Goal: Information Seeking & Learning: Learn about a topic

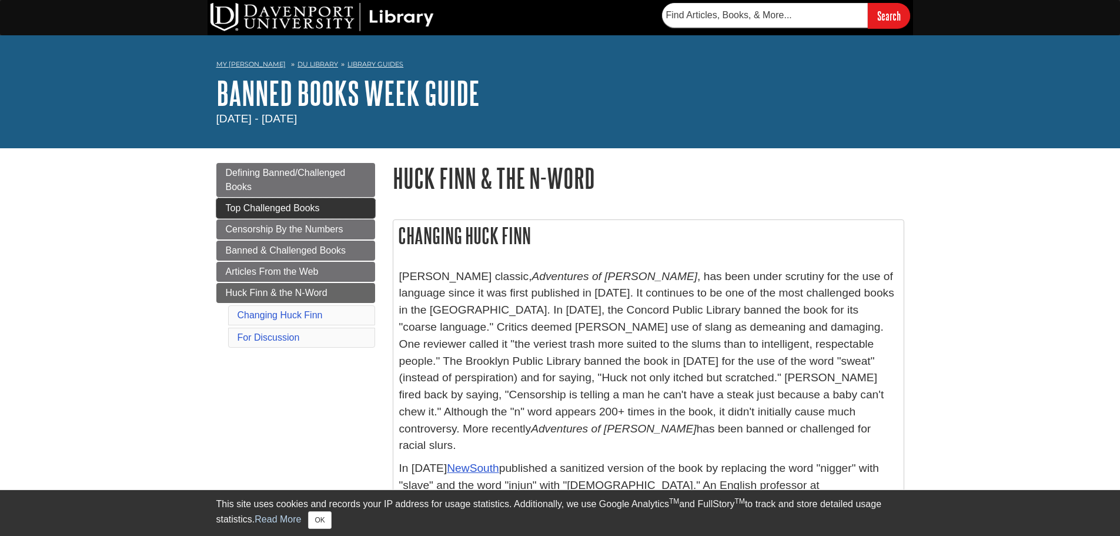
click at [301, 216] on link "Top Challenged Books" at bounding box center [295, 208] width 159 height 20
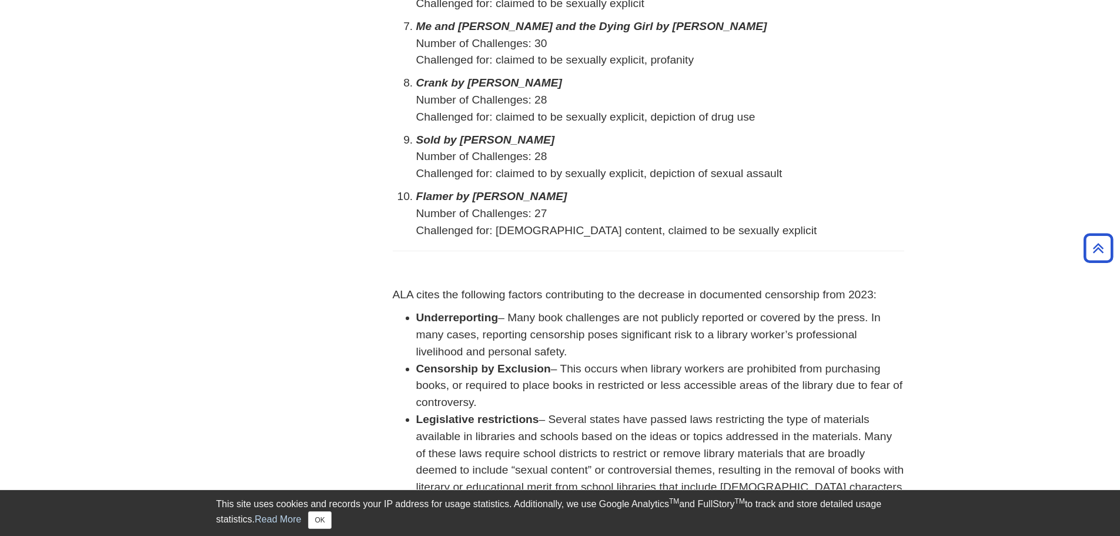
scroll to position [647, 0]
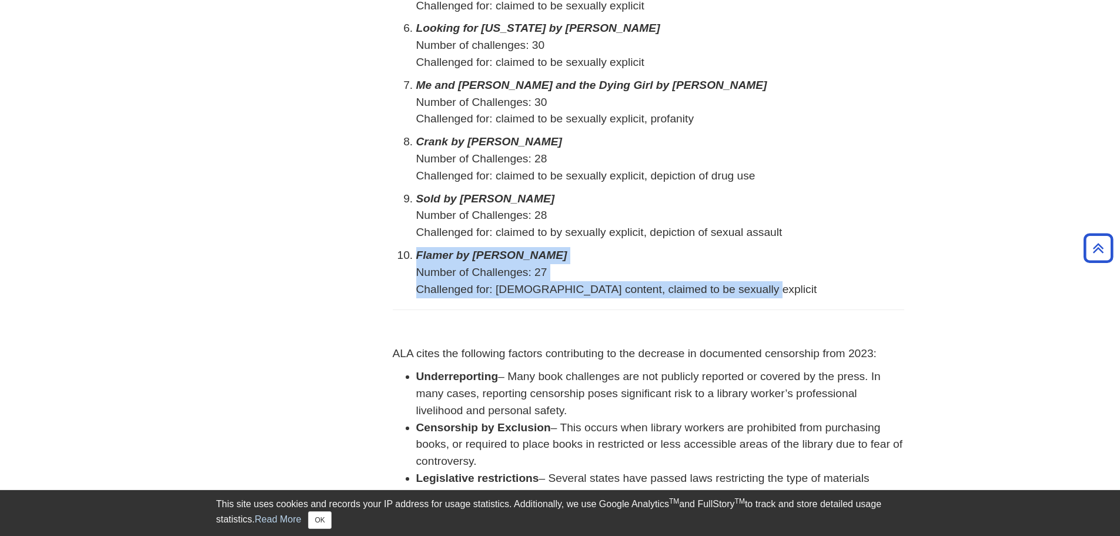
drag, startPoint x: 764, startPoint y: 270, endPoint x: 427, endPoint y: 242, distance: 338.1
click at [416, 247] on li "Flamer by [PERSON_NAME] Number of Challenges: 27 Challenged for: [DEMOGRAPHIC_D…" at bounding box center [660, 272] width 488 height 51
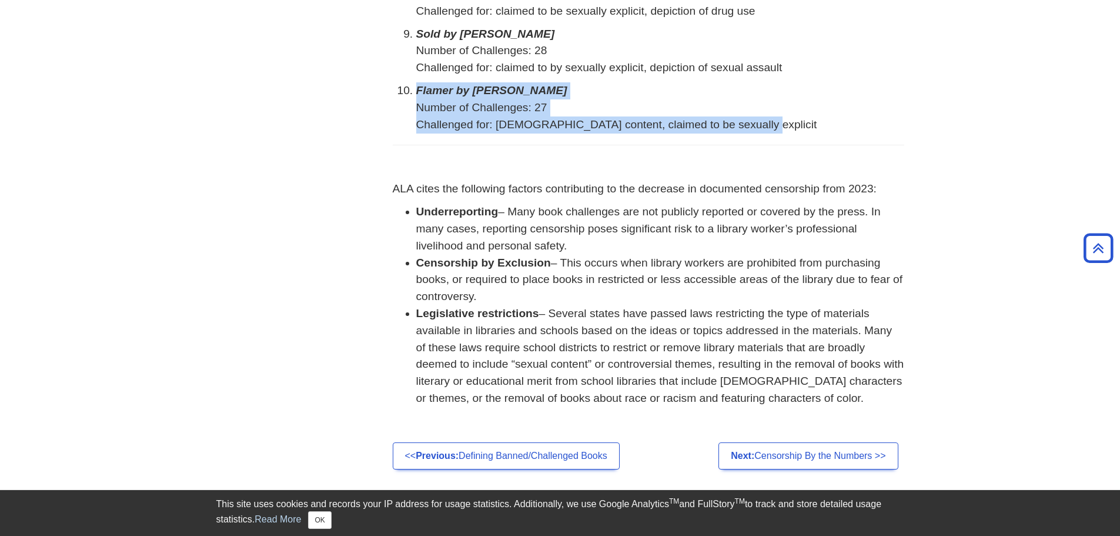
scroll to position [882, 0]
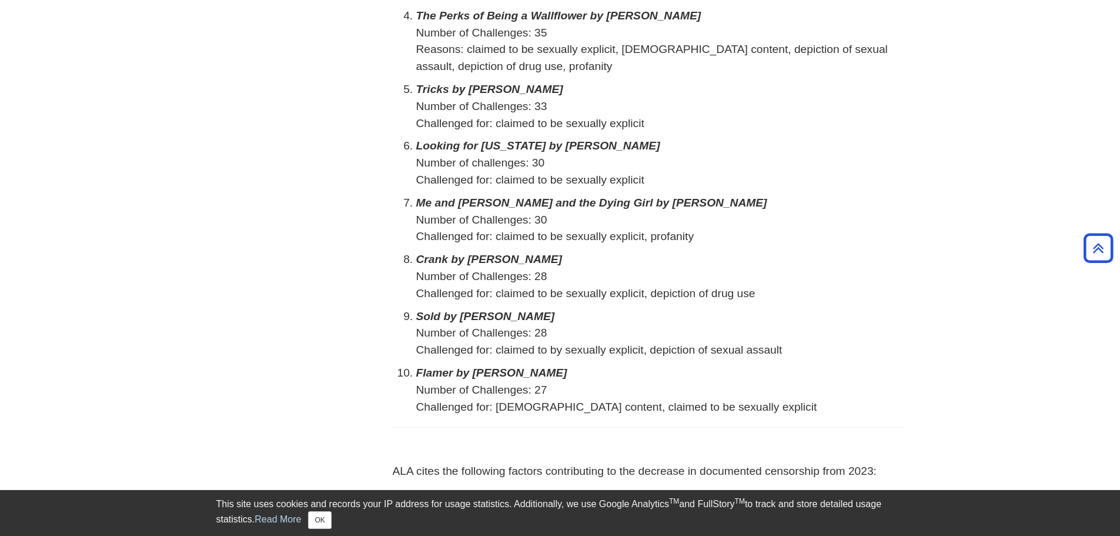
click at [609, 335] on p "Number of Challenges: 28 Challenged for: claimed to by sexually explicit, depic…" at bounding box center [660, 342] width 488 height 34
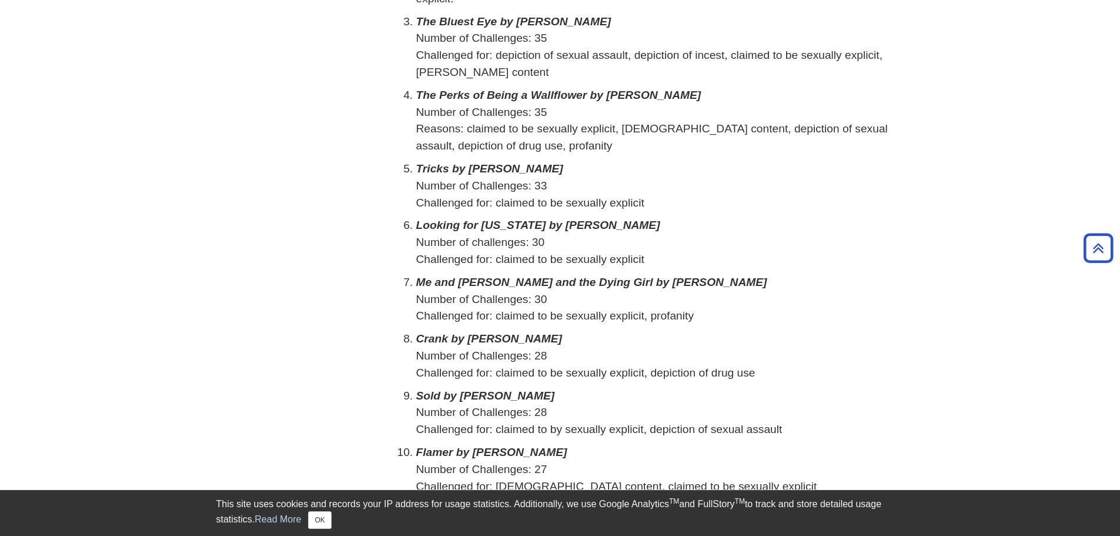
scroll to position [470, 0]
